Goal: Information Seeking & Learning: Learn about a topic

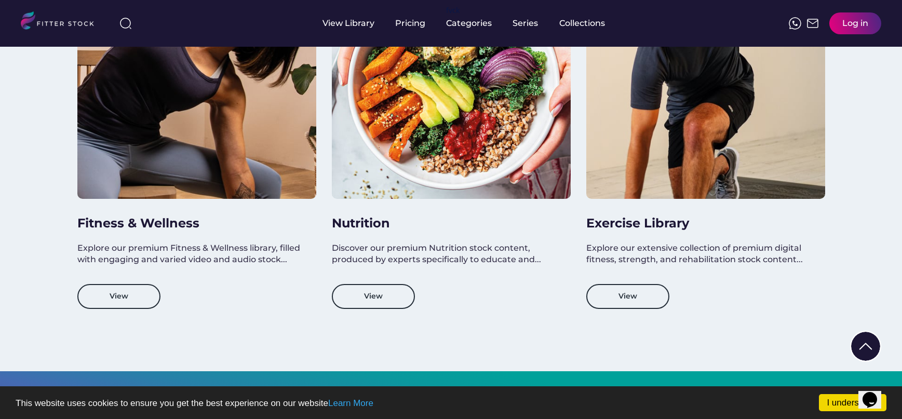
scroll to position [985, 0]
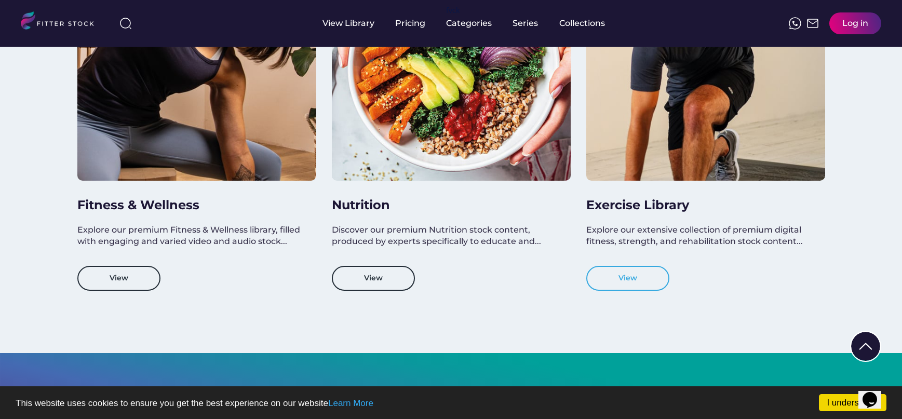
click at [619, 282] on button "View" at bounding box center [627, 278] width 83 height 25
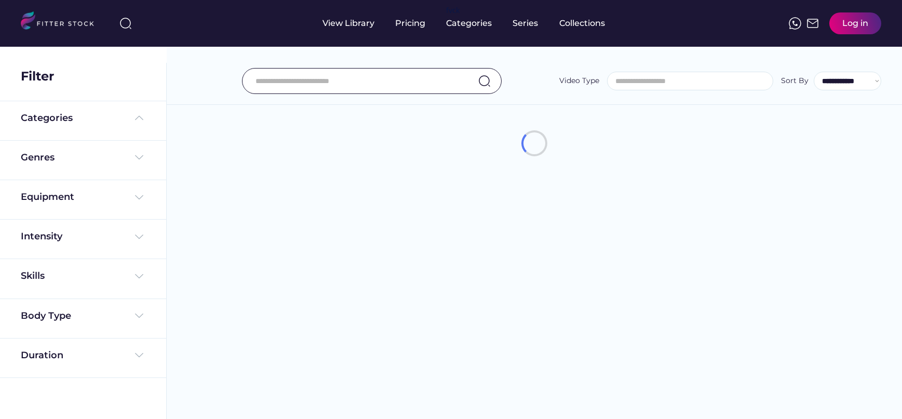
select select
select select "**********"
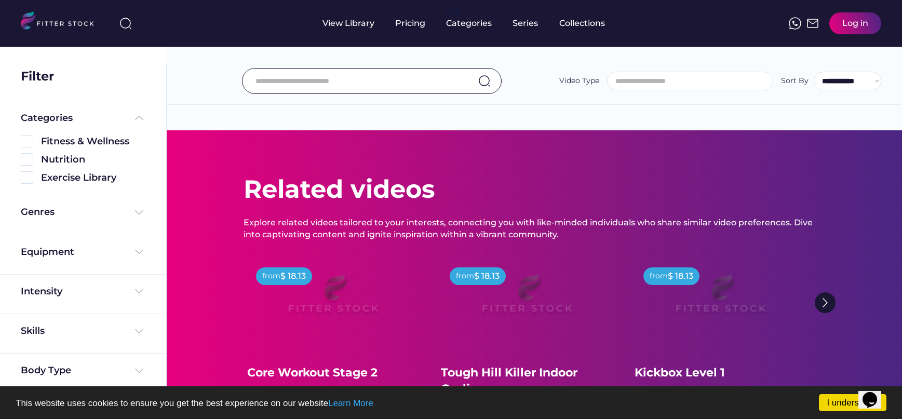
click at [825, 304] on img at bounding box center [825, 302] width 21 height 21
click at [115, 200] on div "Genres" at bounding box center [83, 214] width 166 height 39
click at [135, 212] on img at bounding box center [139, 212] width 12 height 12
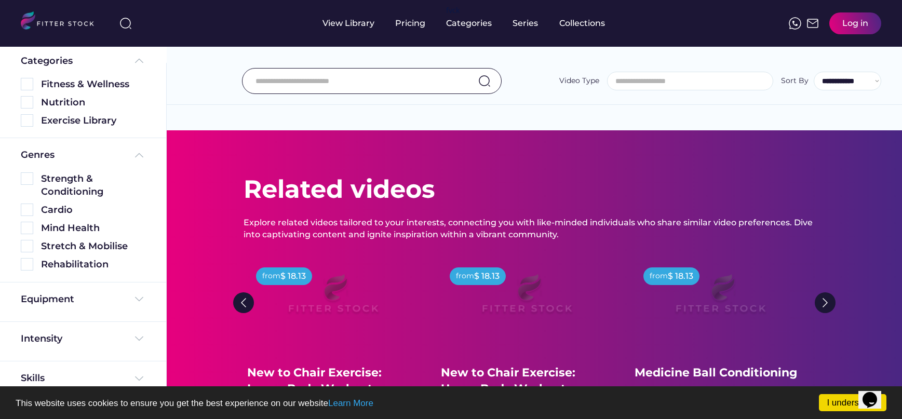
scroll to position [86, 0]
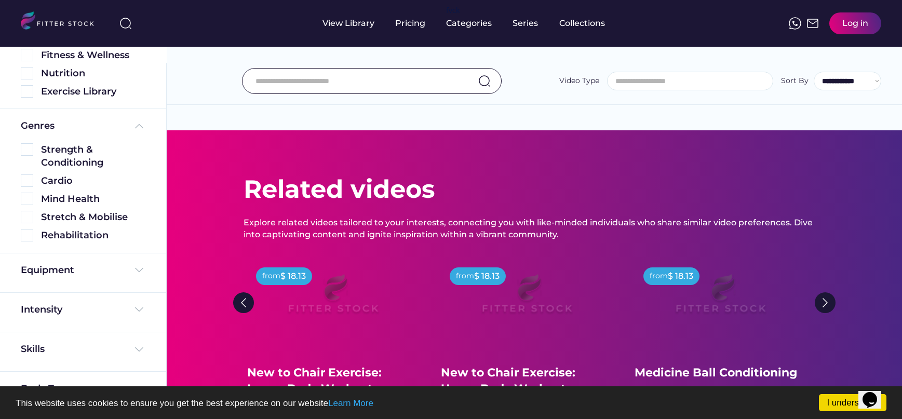
click at [130, 279] on div "Equipment" at bounding box center [83, 273] width 125 height 18
click at [133, 269] on img at bounding box center [139, 270] width 12 height 12
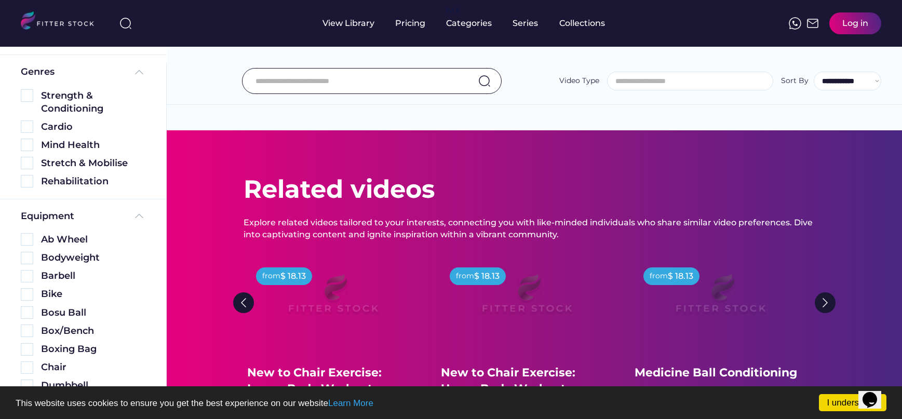
scroll to position [155, 0]
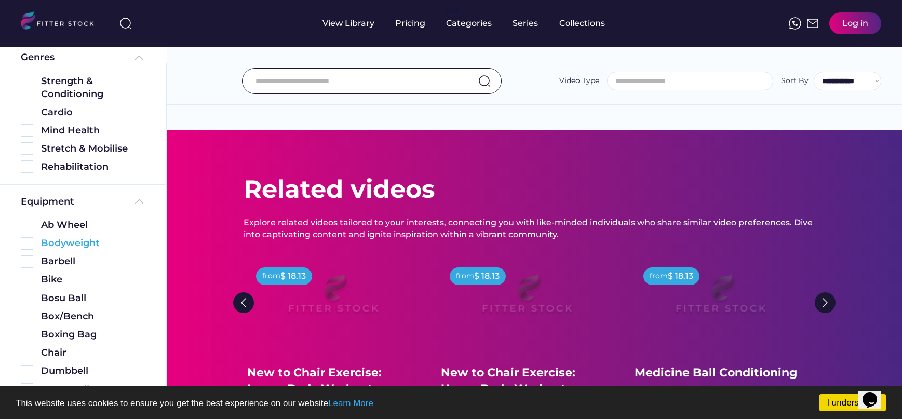
click at [35, 236] on div "Bodyweight" at bounding box center [83, 241] width 125 height 18
click at [34, 242] on div "Bodyweight" at bounding box center [83, 243] width 125 height 13
